Goal: Information Seeking & Learning: Understand process/instructions

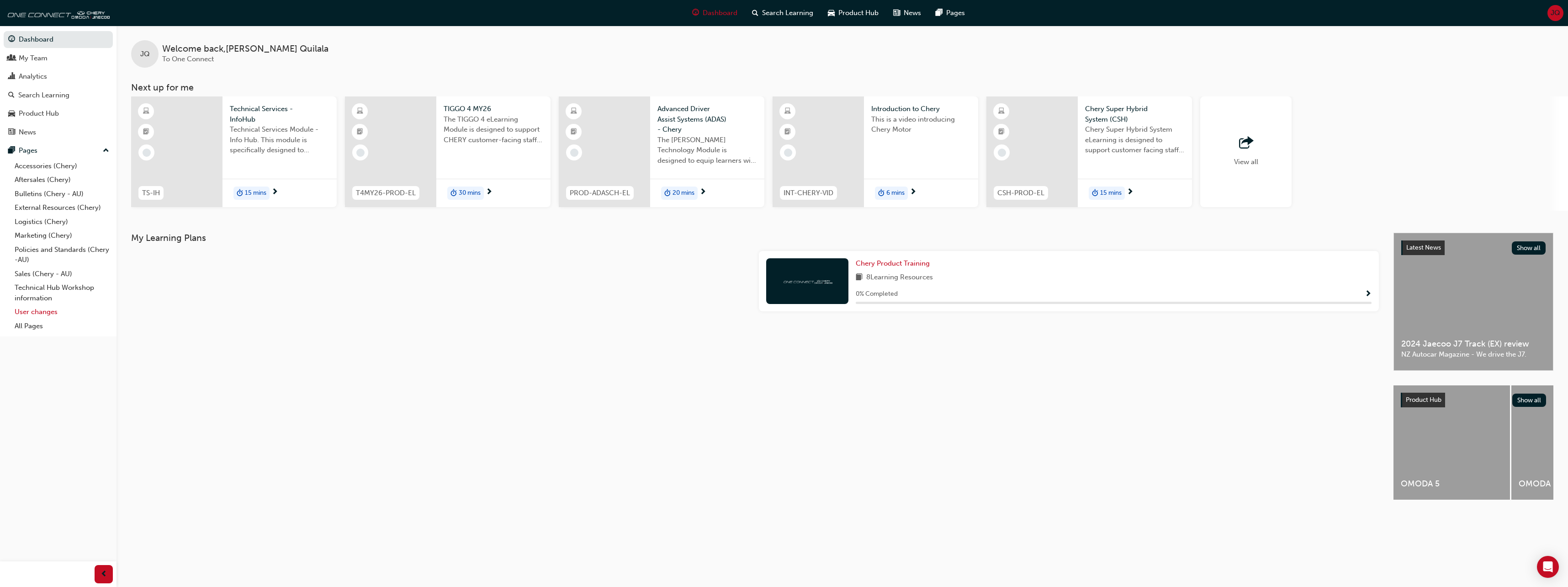
click at [36, 314] on link "User changes" at bounding box center [62, 312] width 102 height 14
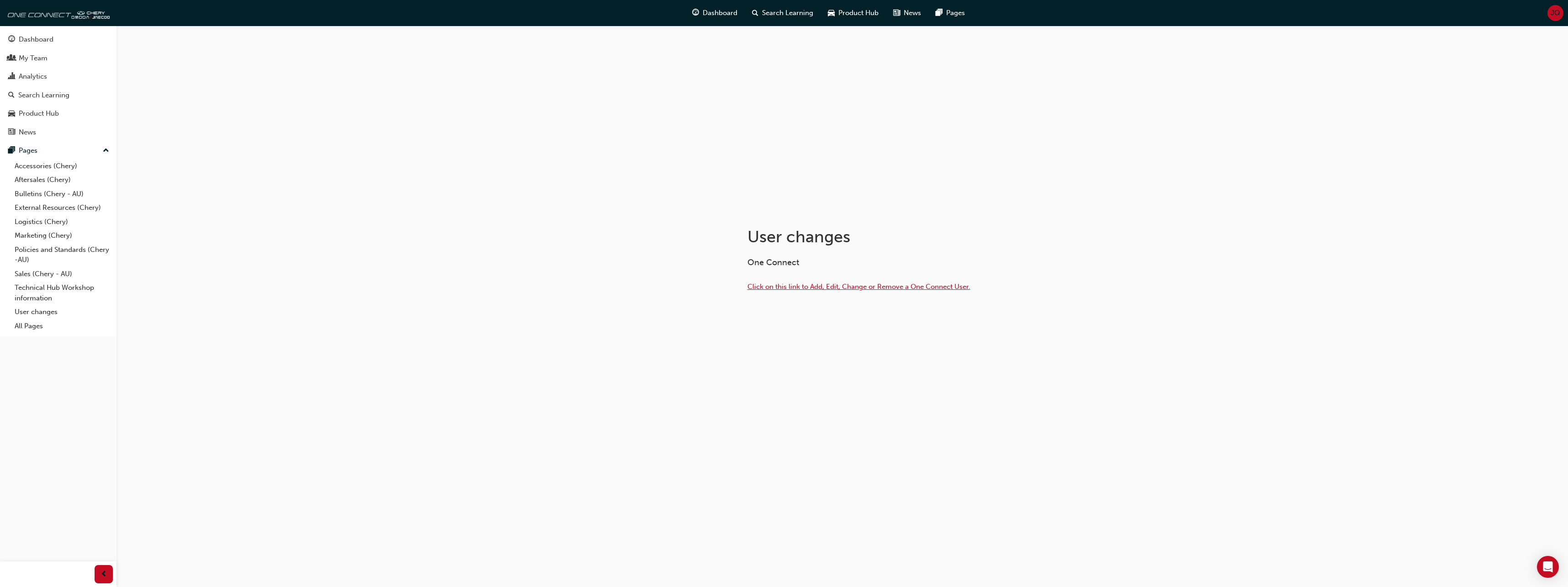
click at [844, 286] on span "Click on this link to Add, Edit, Change or Remove a One Connect User." at bounding box center [859, 286] width 223 height 8
